Goal: Information Seeking & Learning: Check status

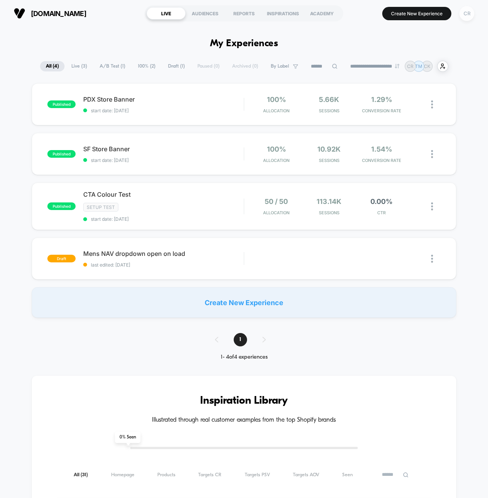
click at [467, 14] on div "CR" at bounding box center [466, 13] width 15 height 15
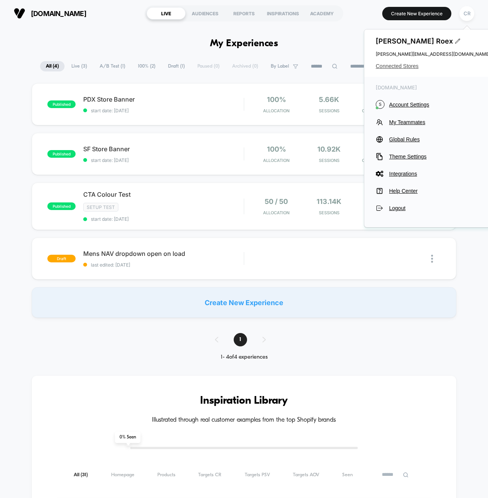
click at [409, 68] on span "Connected Stores" at bounding box center [432, 66] width 114 height 6
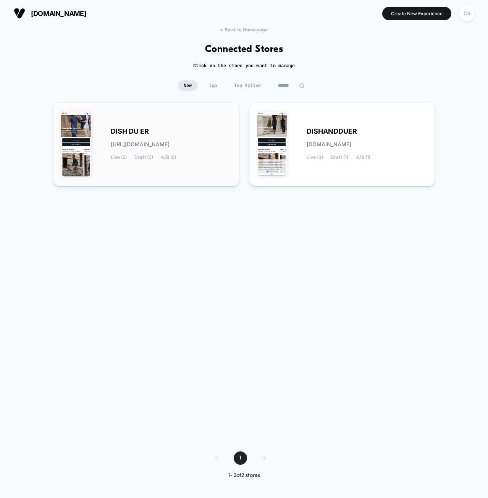
click at [148, 137] on div "DISH DU ER [URL][DOMAIN_NAME] Live (2) Draft (0) A/B (2)" at bounding box center [171, 144] width 121 height 31
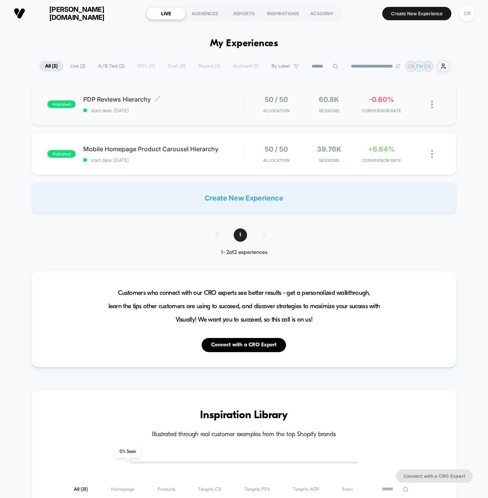
click at [203, 112] on span "start date: [DATE]" at bounding box center [163, 111] width 160 height 6
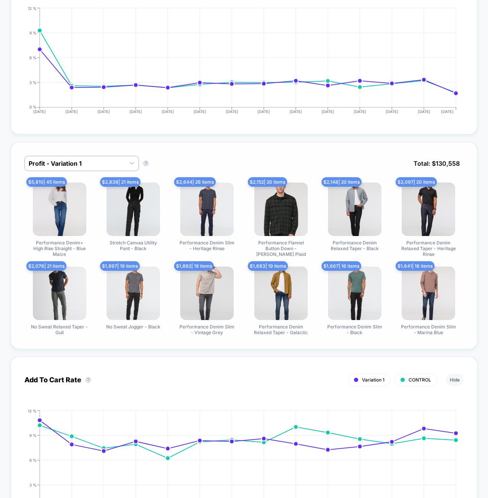
scroll to position [496, 0]
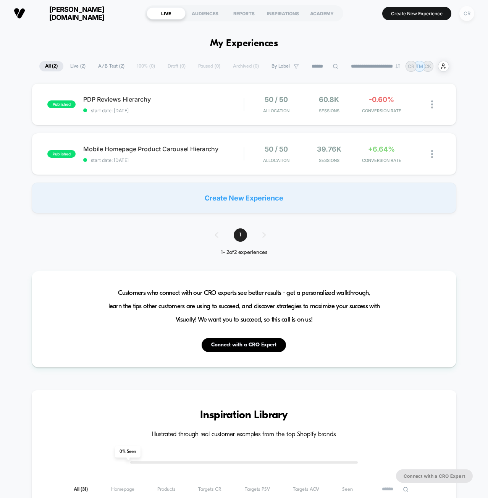
click at [468, 12] on div "CR" at bounding box center [466, 13] width 15 height 15
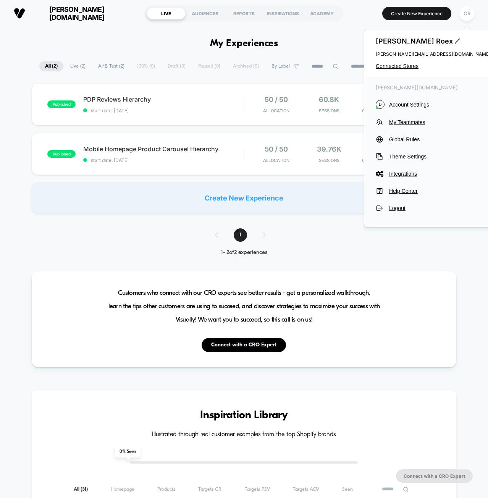
click at [220, 129] on div "published PDP Reviews Hierarchy start date: [DATE] 50 / 50 Allocation 60.8k Ses…" at bounding box center [244, 148] width 488 height 130
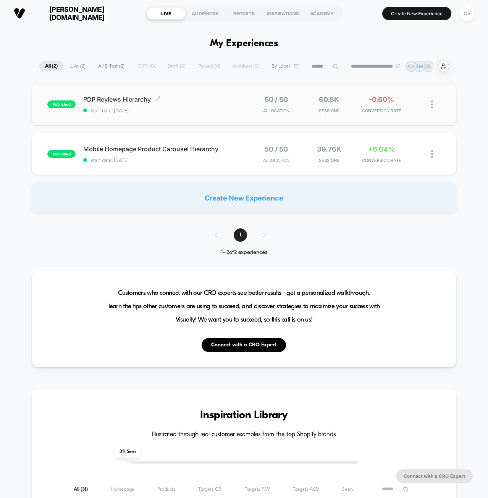
click at [192, 109] on span "start date: [DATE]" at bounding box center [163, 111] width 160 height 6
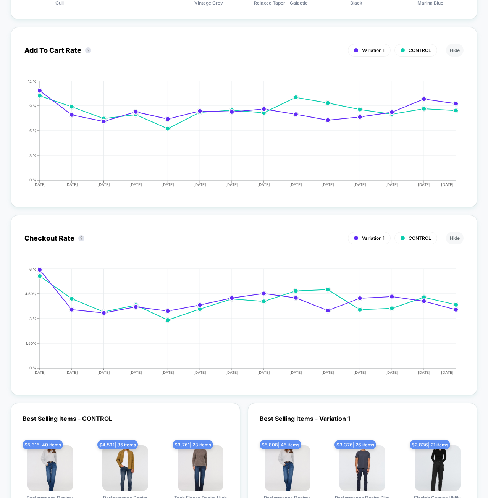
scroll to position [878, 0]
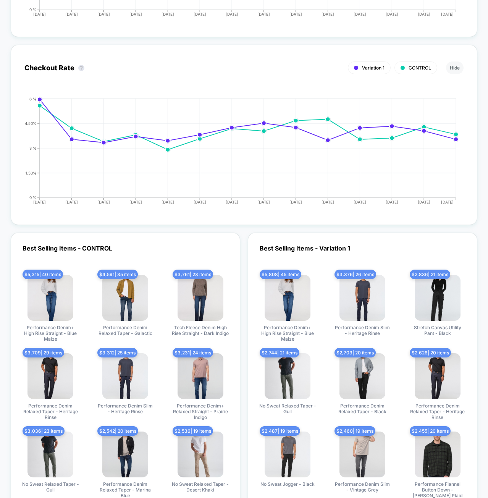
drag, startPoint x: 399, startPoint y: 263, endPoint x: 395, endPoint y: 256, distance: 7.9
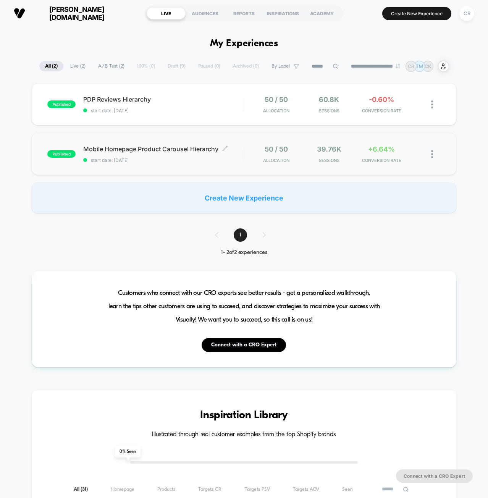
click at [153, 158] on span "start date: [DATE]" at bounding box center [163, 160] width 160 height 6
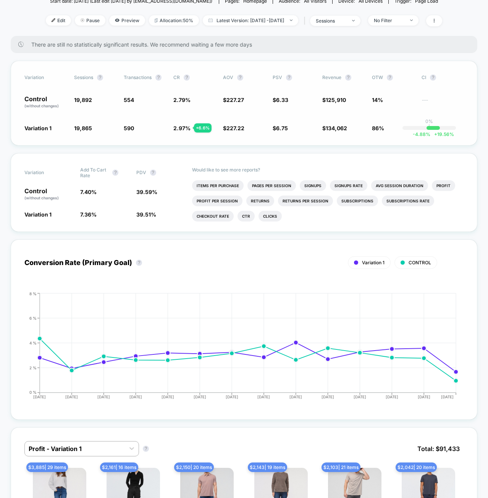
scroll to position [38, 0]
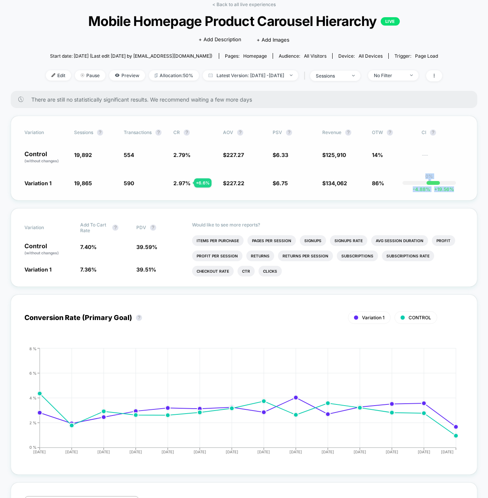
drag, startPoint x: 428, startPoint y: 177, endPoint x: 453, endPoint y: 191, distance: 27.8
click at [453, 191] on div "Variation Sessions ? Transactions ? CR ? AOV ? PSV ? Revenue ? OTW ? CI ? Contr…" at bounding box center [244, 158] width 466 height 85
click at [455, 190] on div "Variation Sessions ? Transactions ? CR ? AOV ? PSV ? Revenue ? OTW ? CI ? Contr…" at bounding box center [244, 158] width 466 height 85
drag, startPoint x: 455, startPoint y: 190, endPoint x: 445, endPoint y: 192, distance: 10.0
click at [445, 192] on div "Variation Sessions ? Transactions ? CR ? AOV ? PSV ? Revenue ? OTW ? CI ? Contr…" at bounding box center [244, 158] width 466 height 85
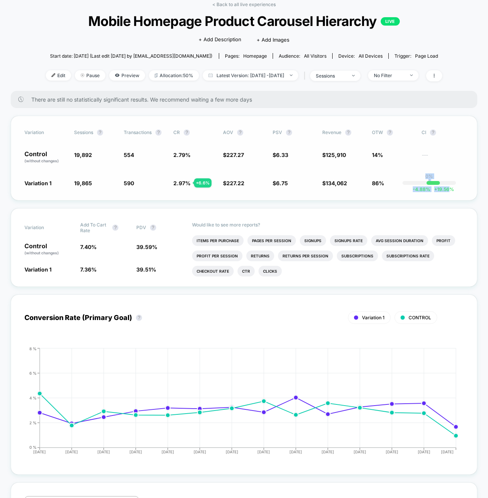
drag, startPoint x: 448, startPoint y: 190, endPoint x: 410, endPoint y: 193, distance: 37.5
click at [410, 193] on div "Variation Sessions ? Transactions ? CR ? AOV ? PSV ? Revenue ? OTW ? CI ? Contr…" at bounding box center [244, 158] width 466 height 85
click at [447, 193] on div "Variation Sessions ? Transactions ? CR ? AOV ? PSV ? Revenue ? OTW ? CI ? Contr…" at bounding box center [244, 158] width 466 height 85
drag, startPoint x: 420, startPoint y: 190, endPoint x: 447, endPoint y: 190, distance: 26.7
click at [447, 190] on div "Variation Sessions ? Transactions ? CR ? AOV ? PSV ? Revenue ? OTW ? CI ? Contr…" at bounding box center [244, 158] width 466 height 85
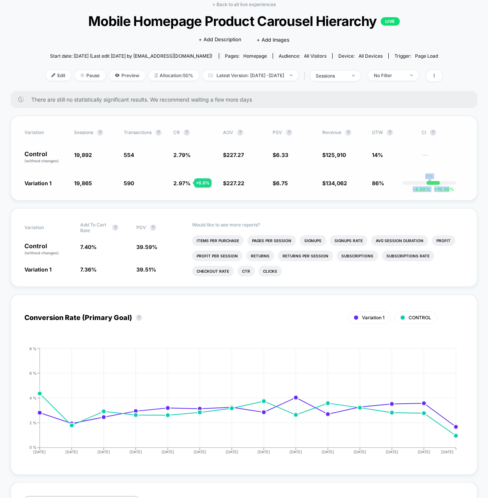
click at [461, 190] on div "Variation Sessions ? Transactions ? CR ? AOV ? PSV ? Revenue ? OTW ? CI ? Contr…" at bounding box center [244, 158] width 466 height 85
click at [453, 190] on div "Variation Sessions ? Transactions ? CR ? AOV ? PSV ? Revenue ? OTW ? CI ? Contr…" at bounding box center [244, 158] width 466 height 85
click at [458, 190] on div "Variation Sessions ? Transactions ? CR ? AOV ? PSV ? Revenue ? OTW ? CI ? Contr…" at bounding box center [244, 158] width 466 height 85
drag, startPoint x: 417, startPoint y: 189, endPoint x: 453, endPoint y: 190, distance: 35.9
click at [440, 185] on div "-4.88 % + 19.56 %" at bounding box center [432, 183] width 13 height 4
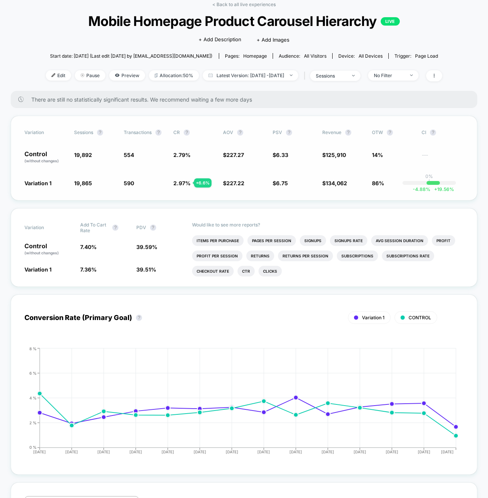
click at [462, 192] on div "Variation Sessions ? Transactions ? CR ? AOV ? PSV ? Revenue ? OTW ? CI ? Contr…" at bounding box center [244, 158] width 466 height 85
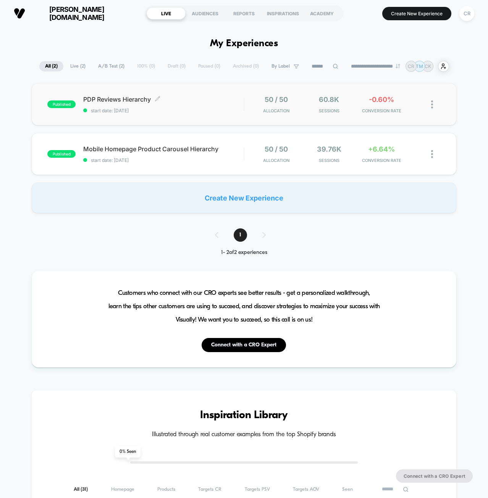
click at [170, 103] on span "PDP Reviews Hierarchy Click to edit experience details" at bounding box center [163, 99] width 160 height 8
click at [193, 154] on div "Mobile Homepage Product Carousel Hierarchy Click to edit experience details Cli…" at bounding box center [163, 154] width 160 height 18
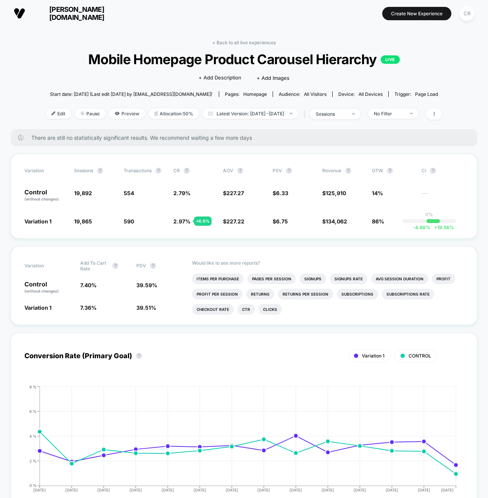
drag, startPoint x: 383, startPoint y: 212, endPoint x: 332, endPoint y: 180, distance: 61.0
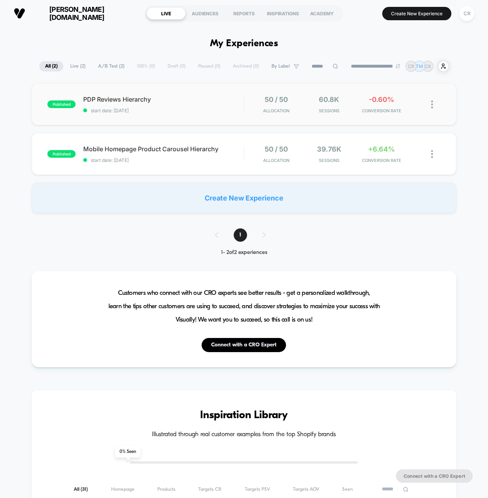
click at [122, 108] on span "start date: [DATE]" at bounding box center [163, 111] width 160 height 6
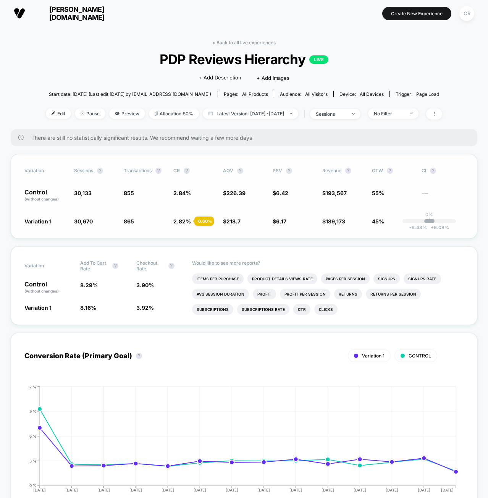
drag, startPoint x: 410, startPoint y: 227, endPoint x: 445, endPoint y: 229, distance: 34.8
click at [445, 229] on div "Variation Sessions ? Transactions ? CR ? AOV ? PSV ? Revenue ? OTW ? CI ? Contr…" at bounding box center [244, 196] width 466 height 85
drag, startPoint x: 408, startPoint y: 227, endPoint x: 421, endPoint y: 227, distance: 13.0
click at [441, 231] on div "Variation Sessions ? Transactions ? CR ? AOV ? PSV ? Revenue ? OTW ? CI ? Contr…" at bounding box center [244, 196] width 466 height 85
click at [420, 228] on span "-9.43 %" at bounding box center [418, 227] width 18 height 6
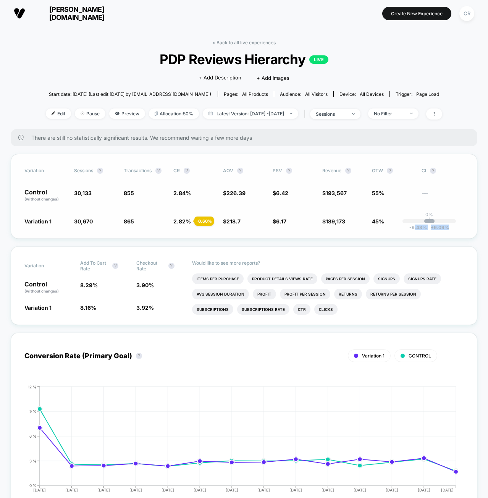
drag, startPoint x: 418, startPoint y: 228, endPoint x: 447, endPoint y: 229, distance: 29.0
click at [434, 223] on div "-9.43 % + 9.09 %" at bounding box center [429, 221] width 10 height 4
click at [431, 228] on span "+" at bounding box center [431, 227] width 3 height 6
click at [446, 228] on div "Variation Sessions ? Transactions ? CR ? AOV ? PSV ? Revenue ? OTW ? CI ? Contr…" at bounding box center [244, 196] width 466 height 85
drag, startPoint x: 448, startPoint y: 228, endPoint x: 456, endPoint y: 230, distance: 8.7
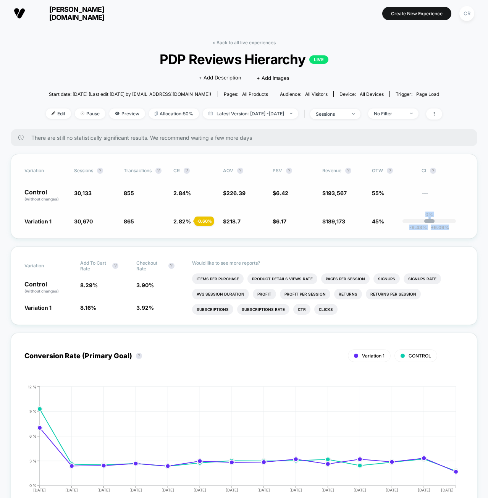
click at [448, 229] on span "+ 9.09 %" at bounding box center [438, 227] width 22 height 6
click at [457, 230] on div "Variation Sessions ? Transactions ? CR ? AOV ? PSV ? Revenue ? OTW ? CI ? Contr…" at bounding box center [244, 196] width 466 height 85
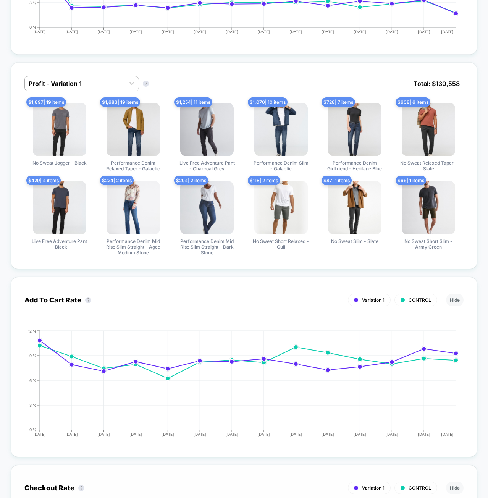
scroll to position [687, 0]
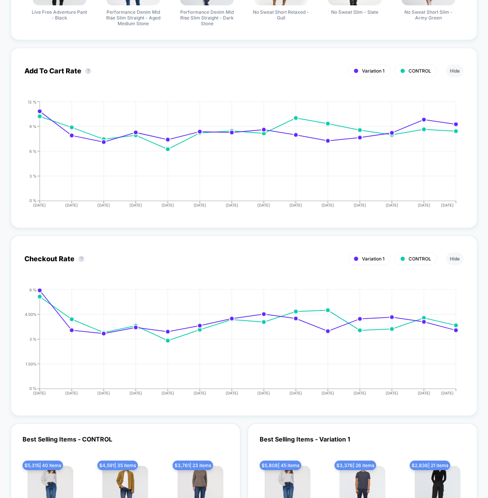
drag, startPoint x: 449, startPoint y: 232, endPoint x: 448, endPoint y: 228, distance: 3.9
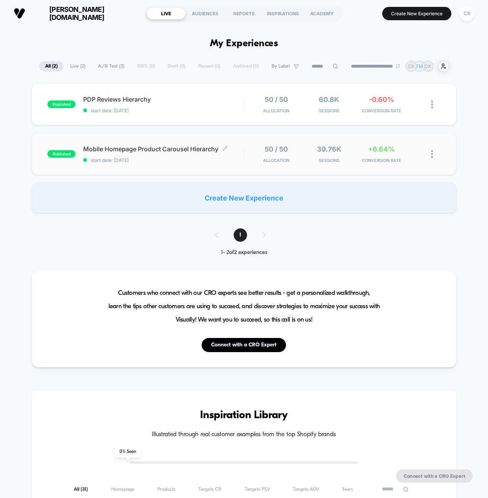
click at [197, 159] on span "start date: [DATE]" at bounding box center [163, 160] width 160 height 6
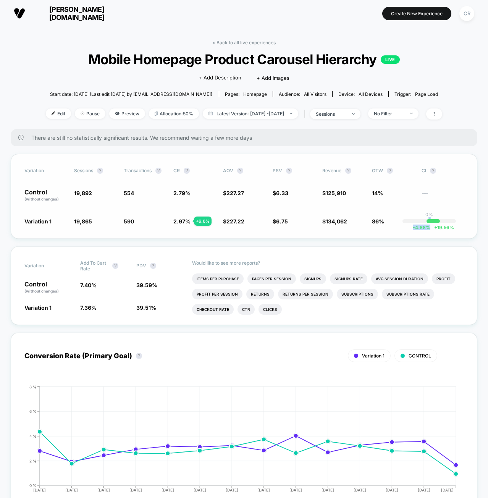
drag, startPoint x: 451, startPoint y: 227, endPoint x: 455, endPoint y: 228, distance: 3.9
click at [455, 228] on div "Variation Sessions ? Transactions ? CR ? AOV ? PSV ? Revenue ? OTW ? CI ? Contr…" at bounding box center [244, 196] width 466 height 85
click at [451, 228] on span "+ 19.56 %" at bounding box center [442, 227] width 24 height 6
click at [443, 228] on span "+ 19.56 %" at bounding box center [442, 227] width 24 height 6
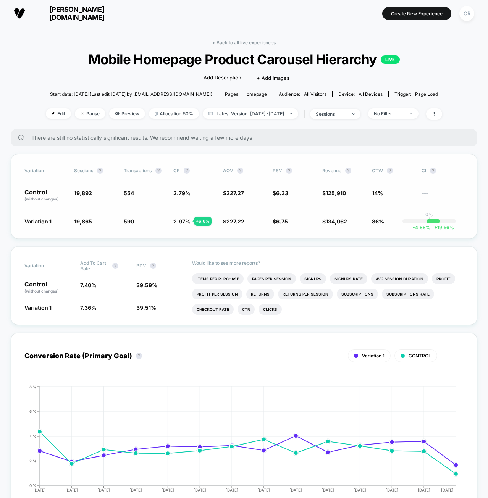
click at [421, 228] on span "-4.88 %" at bounding box center [421, 227] width 18 height 6
click at [438, 229] on span "+ 19.56 %" at bounding box center [442, 227] width 24 height 6
click at [422, 227] on span "-4.88 %" at bounding box center [421, 227] width 18 height 6
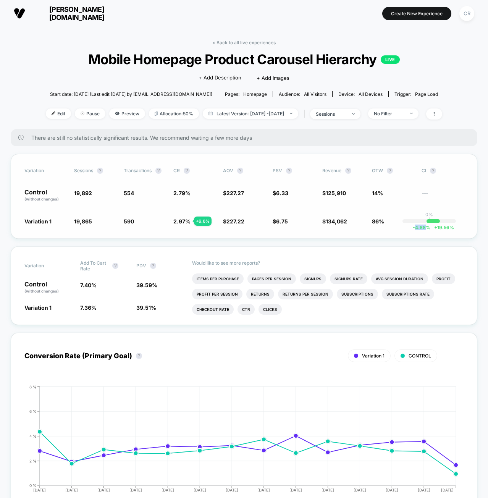
click at [422, 227] on span "-4.88 %" at bounding box center [421, 227] width 18 height 6
click at [447, 228] on span "+ 19.56 %" at bounding box center [442, 227] width 24 height 6
click at [439, 229] on span "+ 19.56 %" at bounding box center [442, 227] width 24 height 6
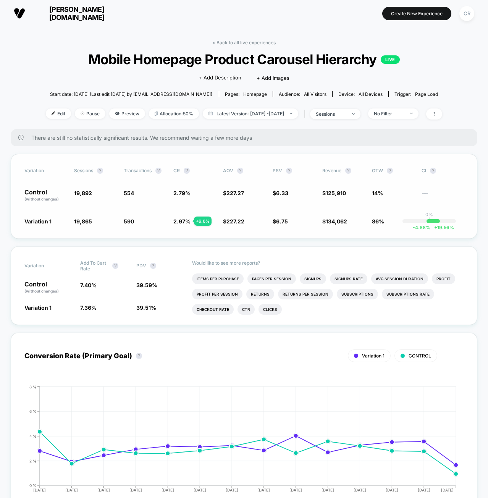
click at [450, 230] on div "Variation Sessions ? Transactions ? CR ? AOV ? PSV ? Revenue ? OTW ? CI ? Contr…" at bounding box center [244, 196] width 466 height 85
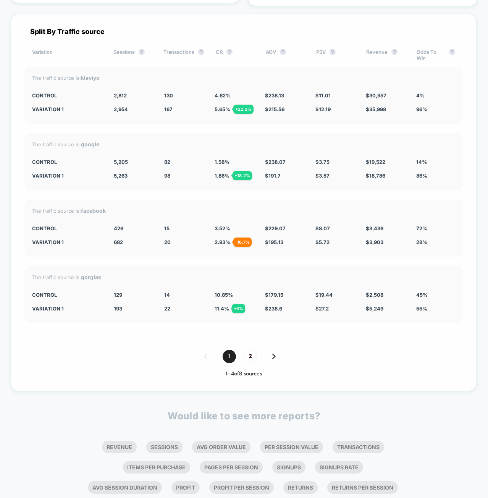
scroll to position [1384, 0]
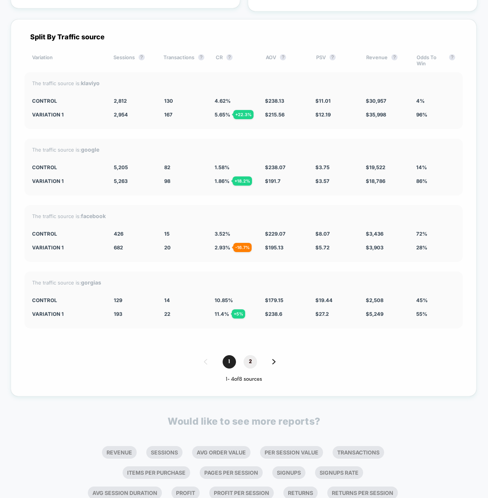
click at [246, 355] on span "2" at bounding box center [249, 361] width 13 height 13
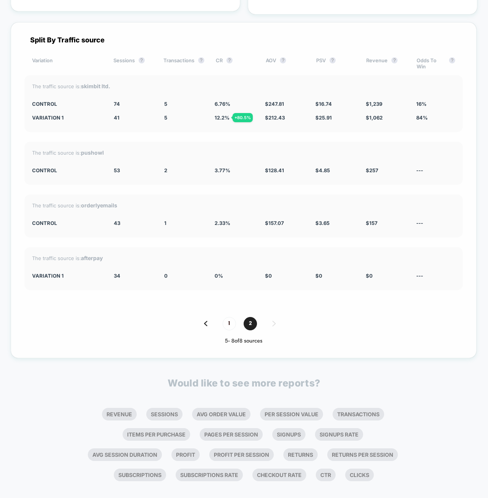
scroll to position [1342, 0]
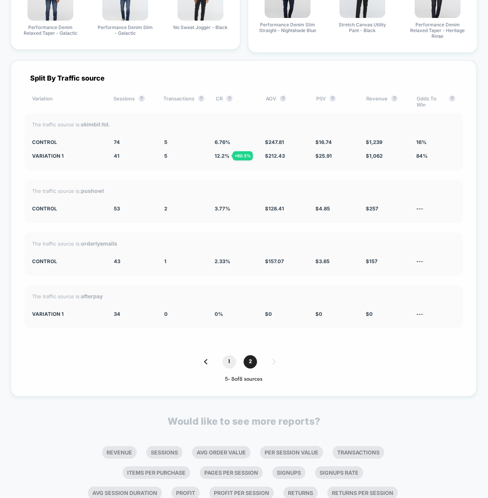
click at [232, 355] on span "1" at bounding box center [228, 361] width 13 height 13
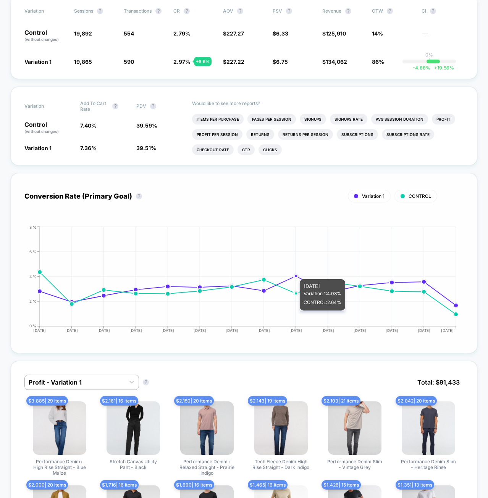
scroll to position [0, 0]
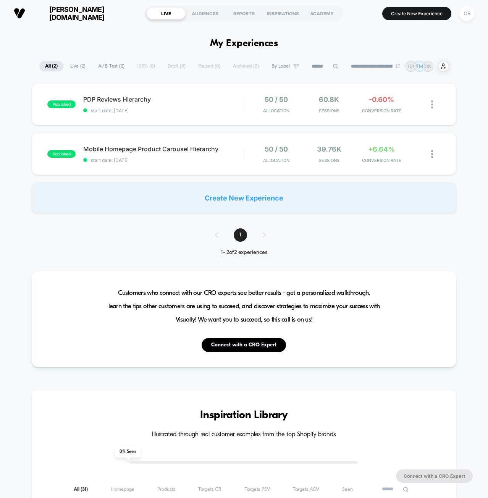
click at [357, 8] on section "Create New Experience CR" at bounding box center [412, 13] width 127 height 19
